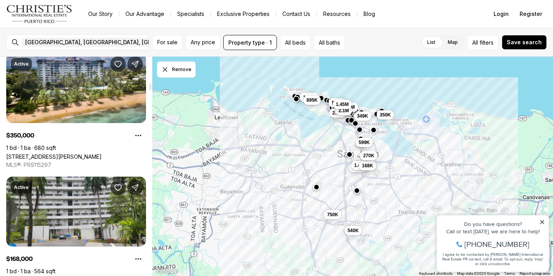
scroll to position [786, 0]
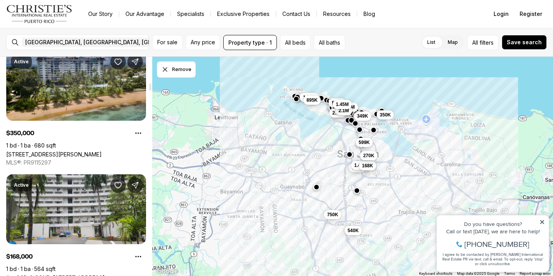
click at [60, 151] on link "[STREET_ADDRESS][PERSON_NAME]" at bounding box center [53, 154] width 95 height 7
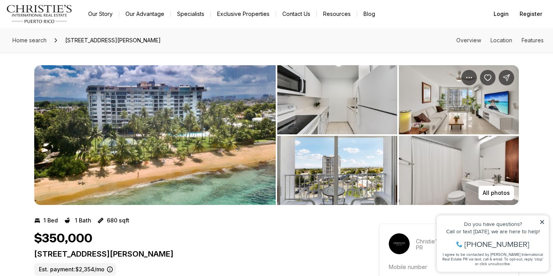
click at [109, 138] on img "View image gallery" at bounding box center [154, 135] width 241 height 140
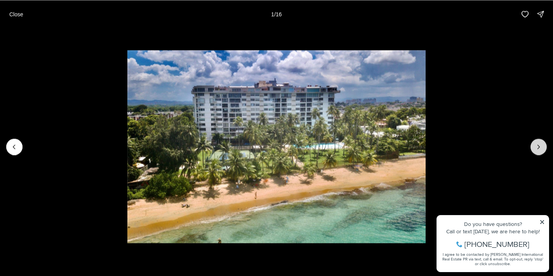
click at [540, 143] on icon "Next slide" at bounding box center [538, 147] width 8 height 8
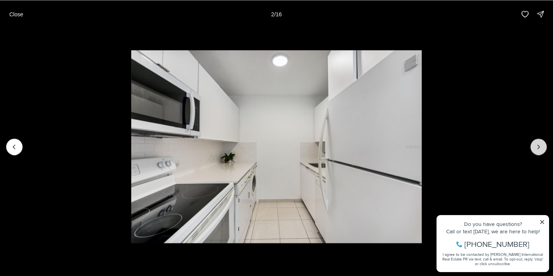
click at [540, 143] on icon "Next slide" at bounding box center [538, 147] width 8 height 8
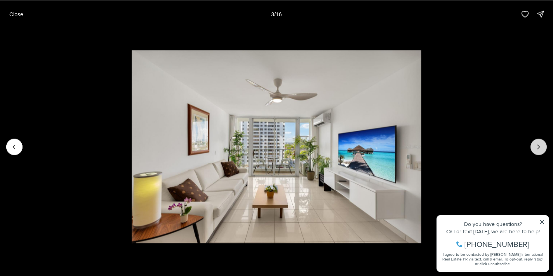
click at [540, 143] on icon "Next slide" at bounding box center [538, 147] width 8 height 8
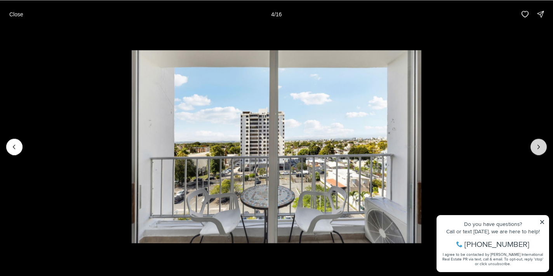
click at [541, 143] on icon "Next slide" at bounding box center [538, 147] width 8 height 8
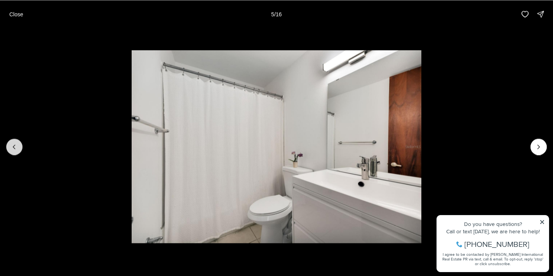
click at [17, 149] on icon "Previous slide" at bounding box center [14, 147] width 8 height 8
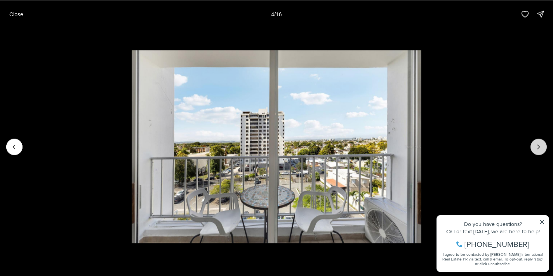
click at [539, 144] on icon "Next slide" at bounding box center [538, 147] width 8 height 8
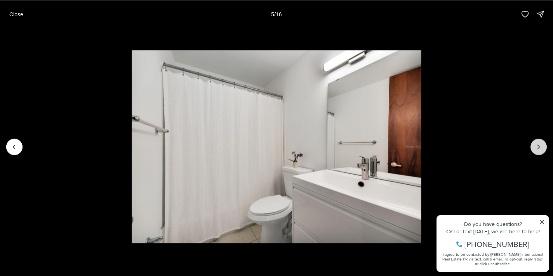
click at [539, 144] on icon "Next slide" at bounding box center [538, 147] width 8 height 8
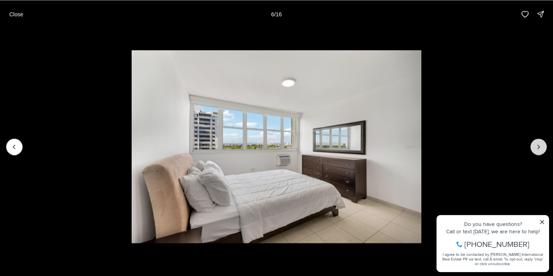
click at [538, 144] on icon "Next slide" at bounding box center [538, 147] width 8 height 8
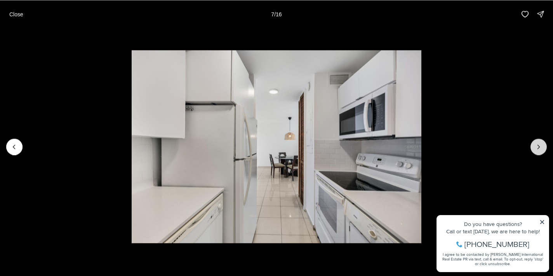
click at [538, 144] on icon "Next slide" at bounding box center [538, 147] width 8 height 8
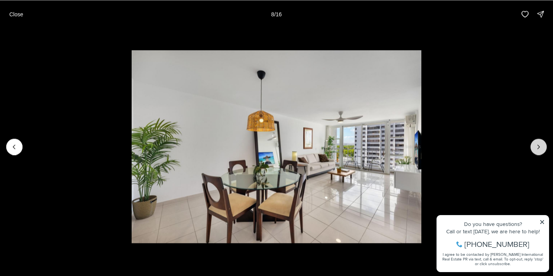
click at [538, 144] on icon "Next slide" at bounding box center [538, 147] width 8 height 8
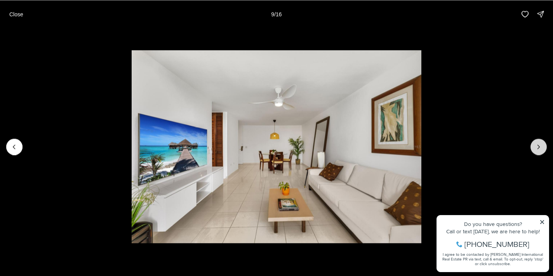
click at [538, 144] on icon "Next slide" at bounding box center [538, 147] width 8 height 8
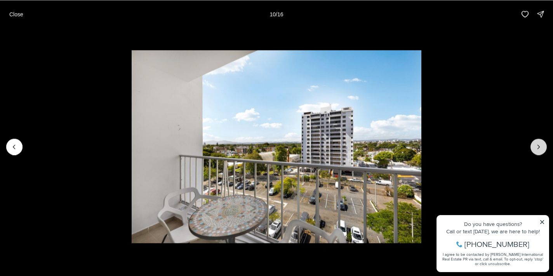
click at [538, 144] on icon "Next slide" at bounding box center [538, 147] width 8 height 8
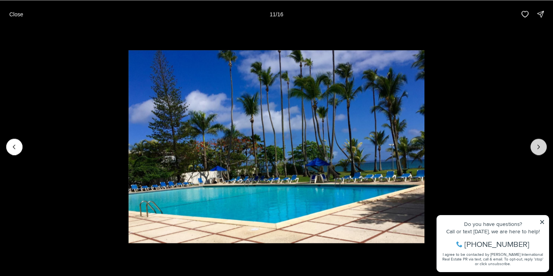
click at [538, 144] on icon "Next slide" at bounding box center [538, 147] width 8 height 8
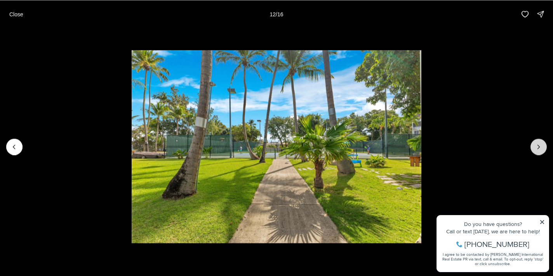
click at [538, 144] on icon "Next slide" at bounding box center [538, 147] width 8 height 8
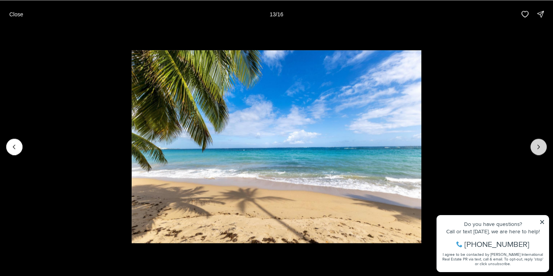
click at [538, 144] on icon "Next slide" at bounding box center [538, 147] width 8 height 8
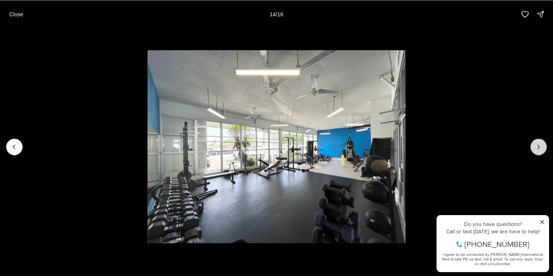
click at [538, 144] on icon "Next slide" at bounding box center [538, 147] width 8 height 8
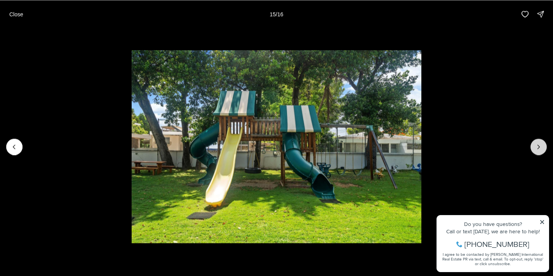
click at [538, 144] on icon "Next slide" at bounding box center [538, 147] width 8 height 8
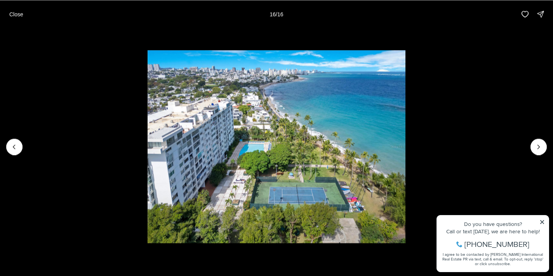
click at [540, 145] on div at bounding box center [538, 147] width 16 height 16
click at [538, 147] on div at bounding box center [538, 147] width 16 height 16
click at [16, 7] on button "Close" at bounding box center [16, 14] width 23 height 16
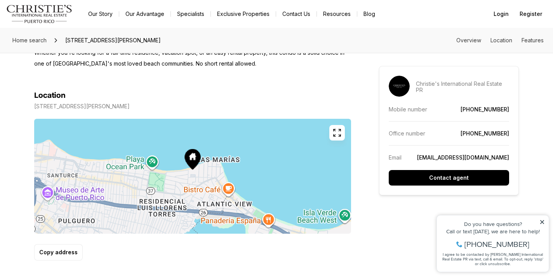
scroll to position [455, 0]
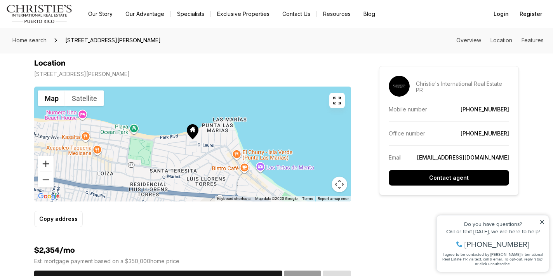
click at [47, 164] on button "Zoom in" at bounding box center [46, 164] width 16 height 16
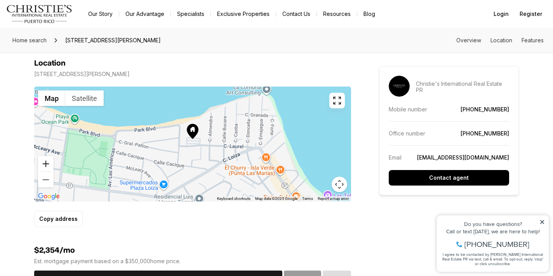
click at [47, 164] on button "Zoom in" at bounding box center [46, 164] width 16 height 16
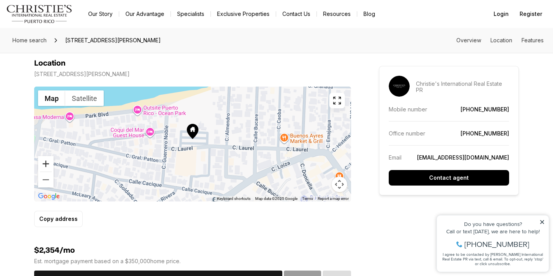
click at [47, 164] on button "Zoom in" at bounding box center [46, 164] width 16 height 16
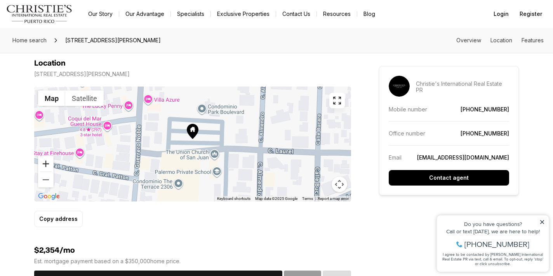
click at [47, 164] on button "Zoom in" at bounding box center [46, 164] width 16 height 16
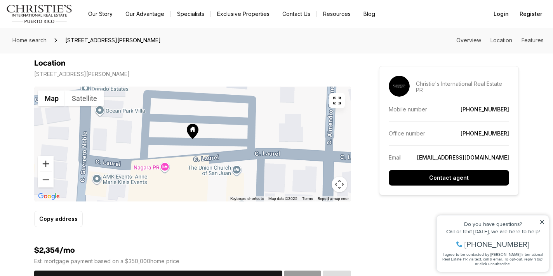
click at [47, 164] on button "Zoom in" at bounding box center [46, 164] width 16 height 16
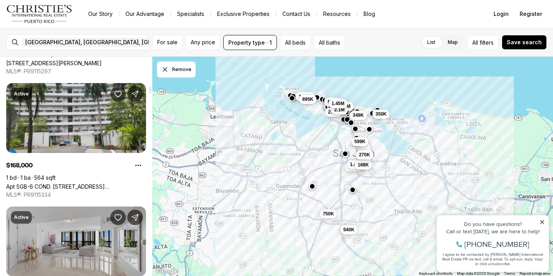
scroll to position [876, 0]
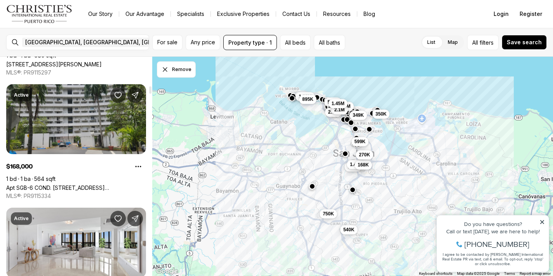
click at [73, 184] on link "Apt SGB-6 COND. MONTE SUR AVE. 180 #SGB-6, SAN JUAN PR, 00918" at bounding box center [76, 187] width 140 height 7
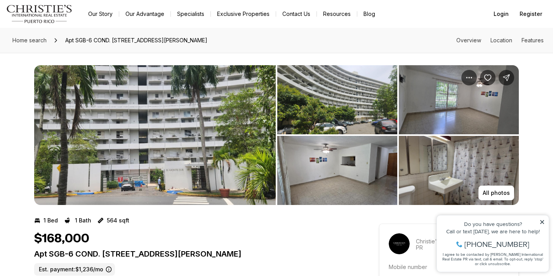
click at [154, 140] on img "View image gallery" at bounding box center [154, 135] width 241 height 140
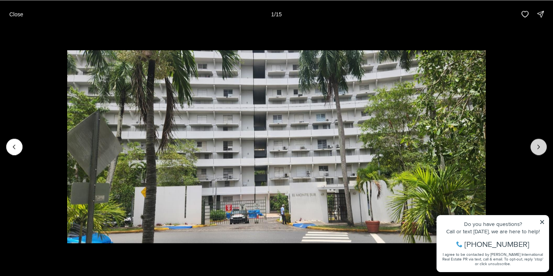
click at [538, 145] on icon "Next slide" at bounding box center [538, 147] width 8 height 8
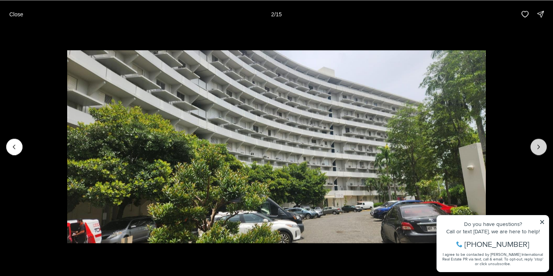
click at [538, 145] on icon "Next slide" at bounding box center [538, 147] width 8 height 8
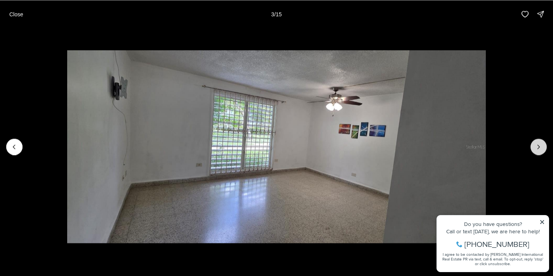
click at [538, 145] on icon "Next slide" at bounding box center [538, 147] width 8 height 8
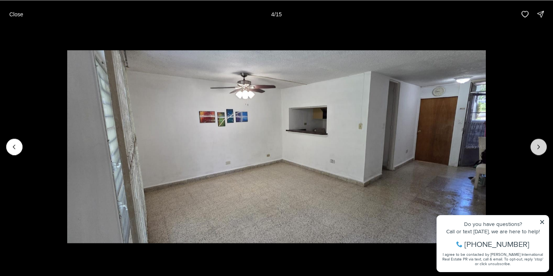
click at [538, 145] on icon "Next slide" at bounding box center [538, 147] width 8 height 8
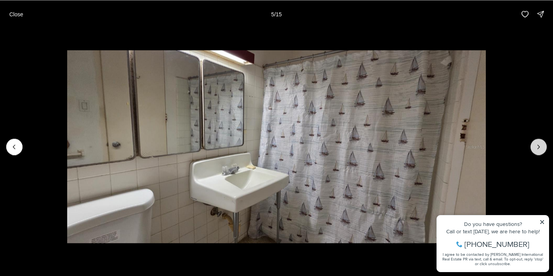
click at [538, 145] on icon "Next slide" at bounding box center [538, 147] width 8 height 8
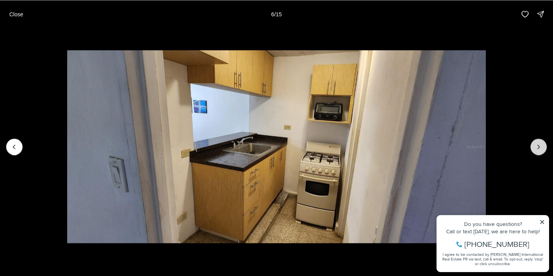
click at [538, 145] on icon "Next slide" at bounding box center [538, 147] width 8 height 8
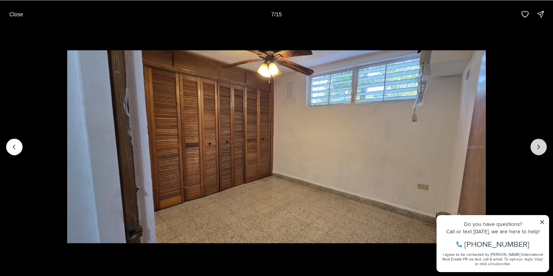
click at [538, 145] on icon "Next slide" at bounding box center [538, 147] width 8 height 8
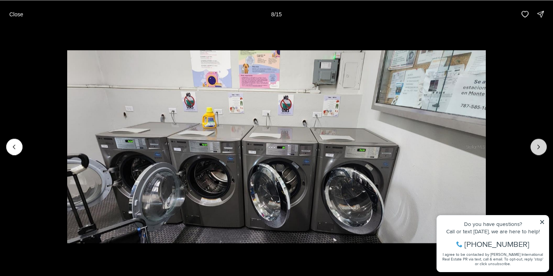
click at [538, 145] on icon "Next slide" at bounding box center [538, 147] width 8 height 8
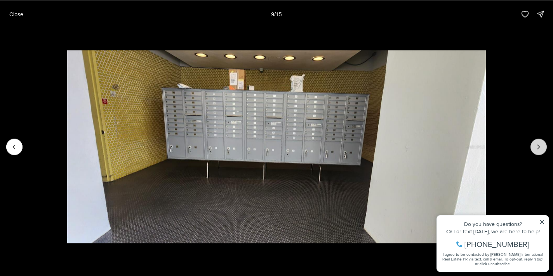
click at [538, 145] on icon "Next slide" at bounding box center [538, 147] width 8 height 8
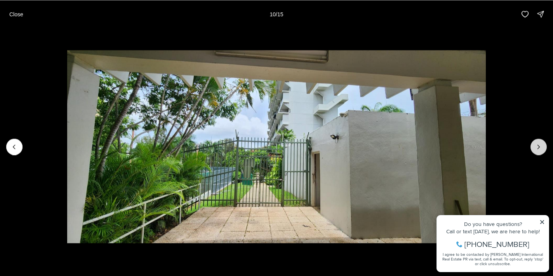
click at [538, 145] on icon "Next slide" at bounding box center [538, 147] width 8 height 8
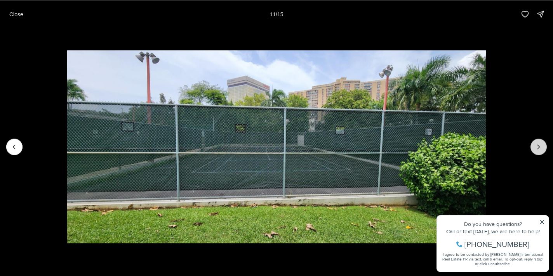
click at [538, 145] on icon "Next slide" at bounding box center [538, 147] width 8 height 8
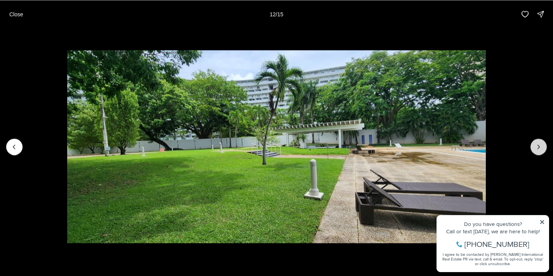
click at [538, 145] on icon "Next slide" at bounding box center [538, 147] width 8 height 8
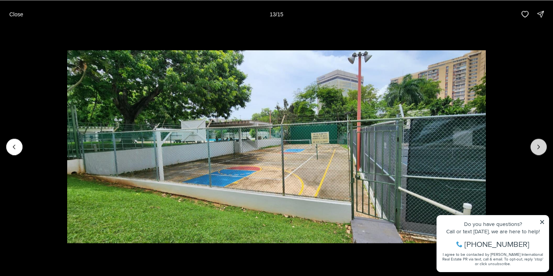
click at [538, 145] on icon "Next slide" at bounding box center [538, 147] width 8 height 8
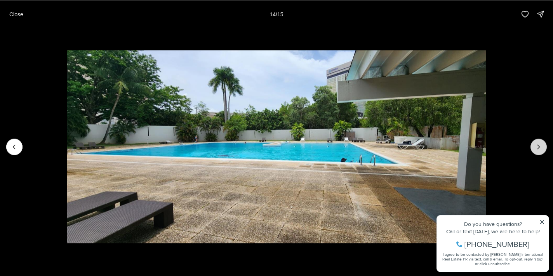
click at [538, 145] on icon "Next slide" at bounding box center [538, 147] width 8 height 8
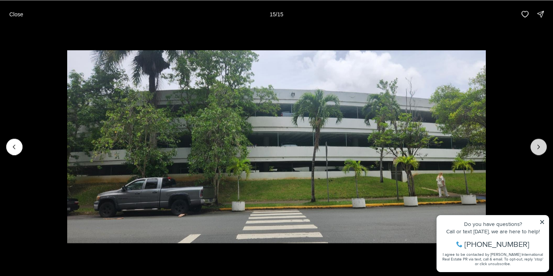
click at [538, 145] on div at bounding box center [538, 147] width 16 height 16
